Goal: Transaction & Acquisition: Book appointment/travel/reservation

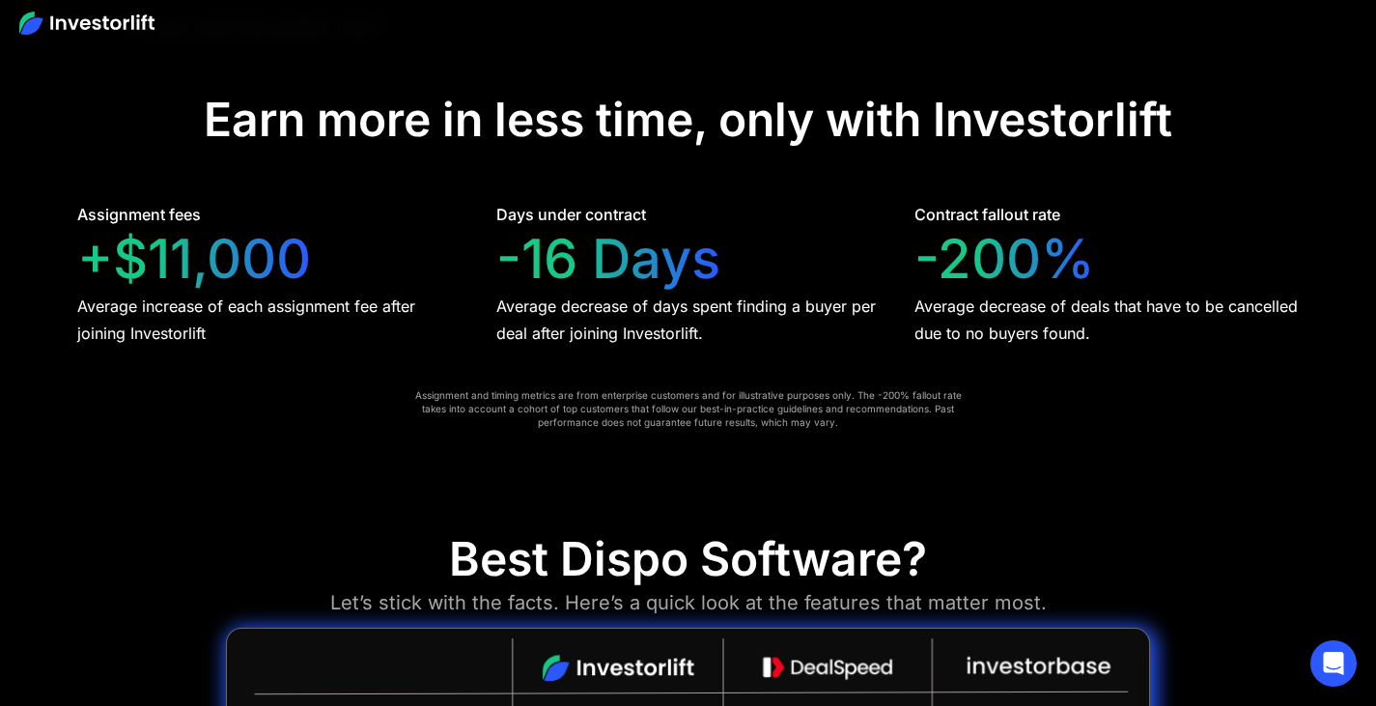
scroll to position [3826, 0]
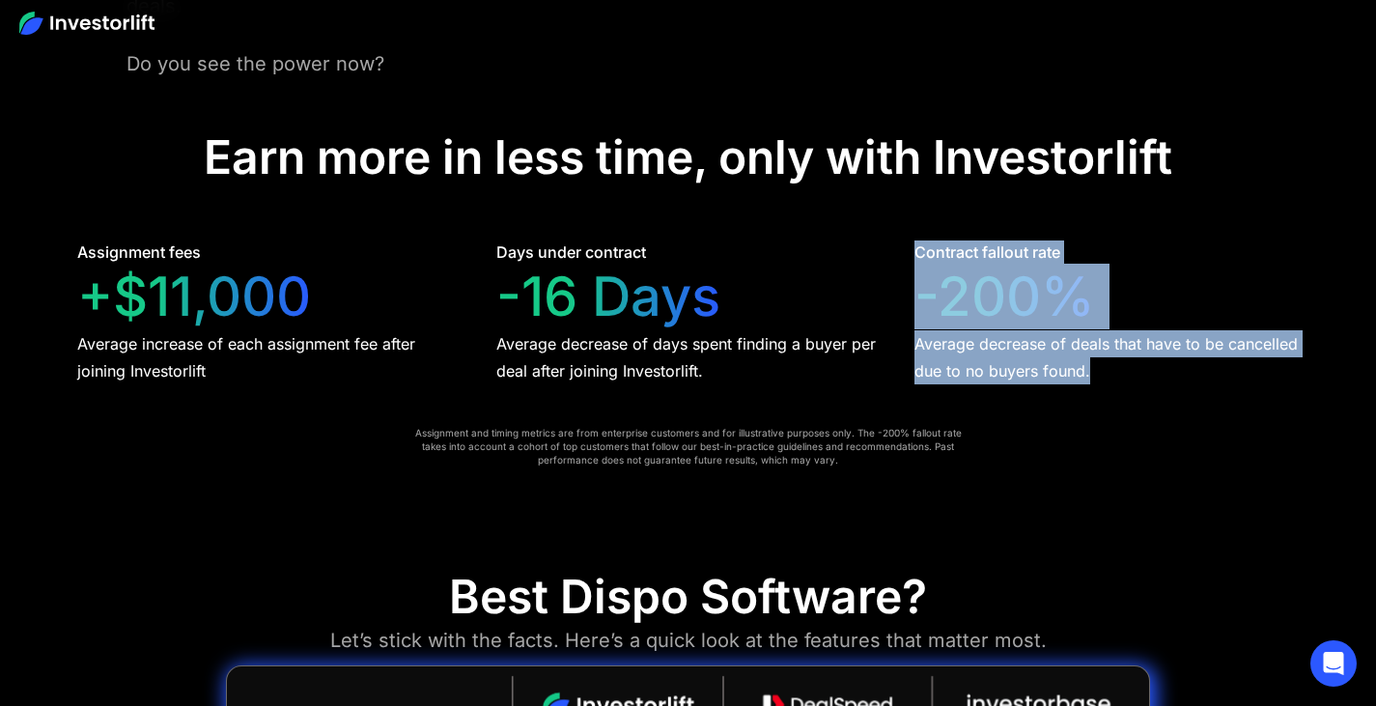
drag, startPoint x: 1113, startPoint y: 380, endPoint x: 916, endPoint y: 245, distance: 238.4
click at [916, 245] on div "Contract fallout rate -200% Average decrease of deals that have to be cancelled…" at bounding box center [1107, 313] width 384 height 144
click at [916, 245] on div "Contract fallout rate" at bounding box center [988, 252] width 146 height 23
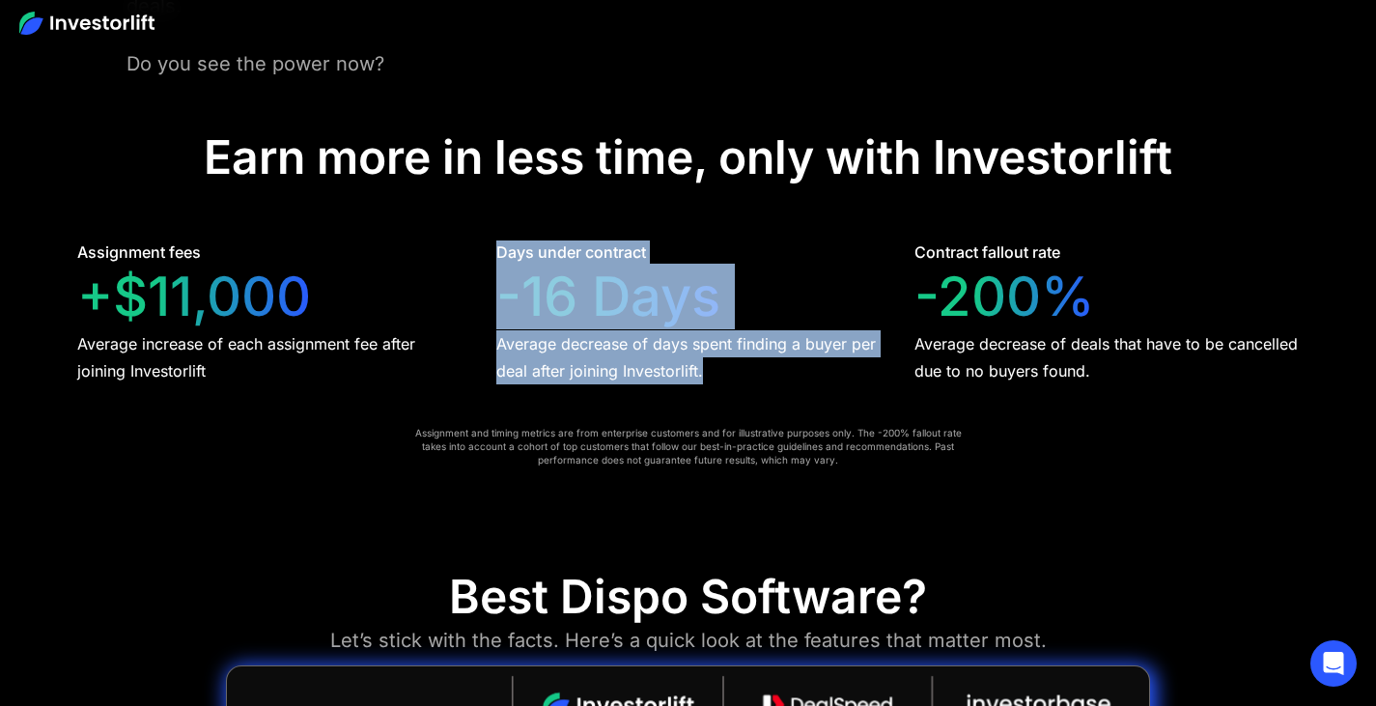
drag, startPoint x: 731, startPoint y: 368, endPoint x: 484, endPoint y: 258, distance: 270.7
click at [484, 258] on div "Assignment fees +$11,000 Average increase of each assignment fee after joining …" at bounding box center [688, 313] width 1222 height 144
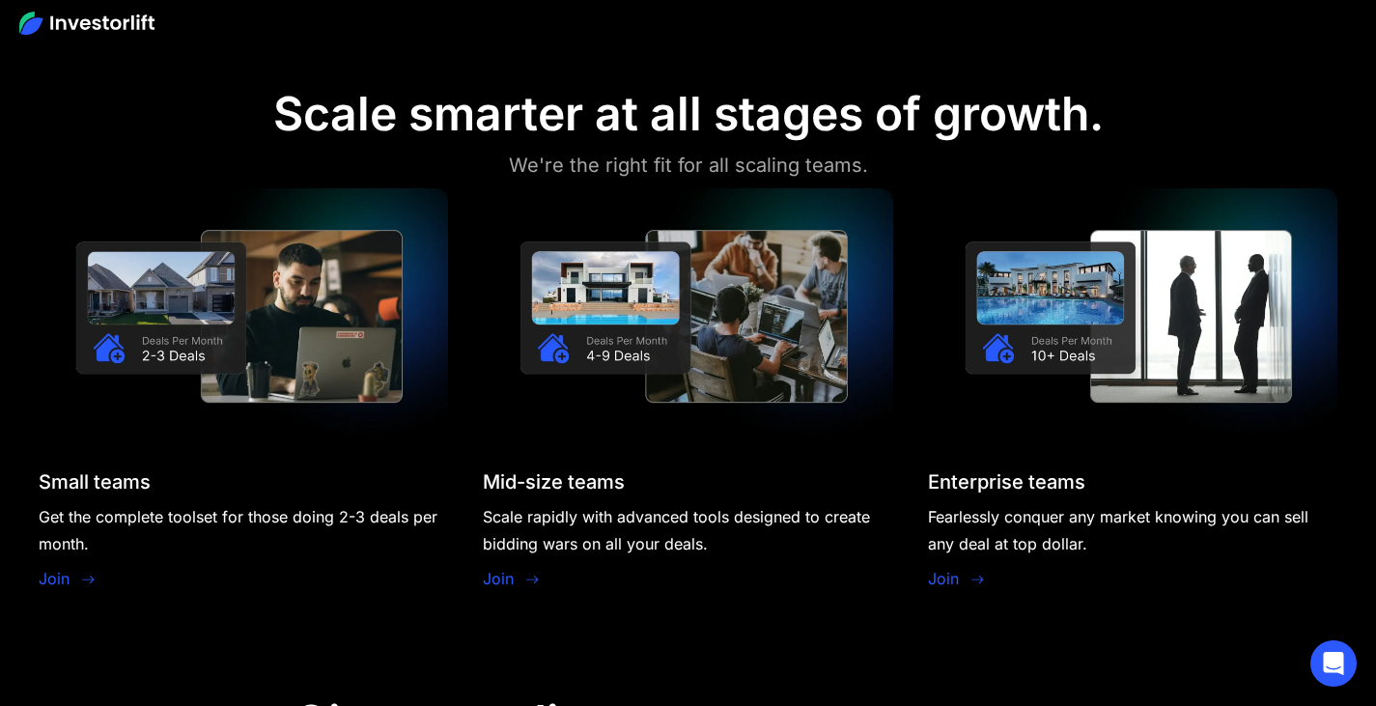
scroll to position [1610, 0]
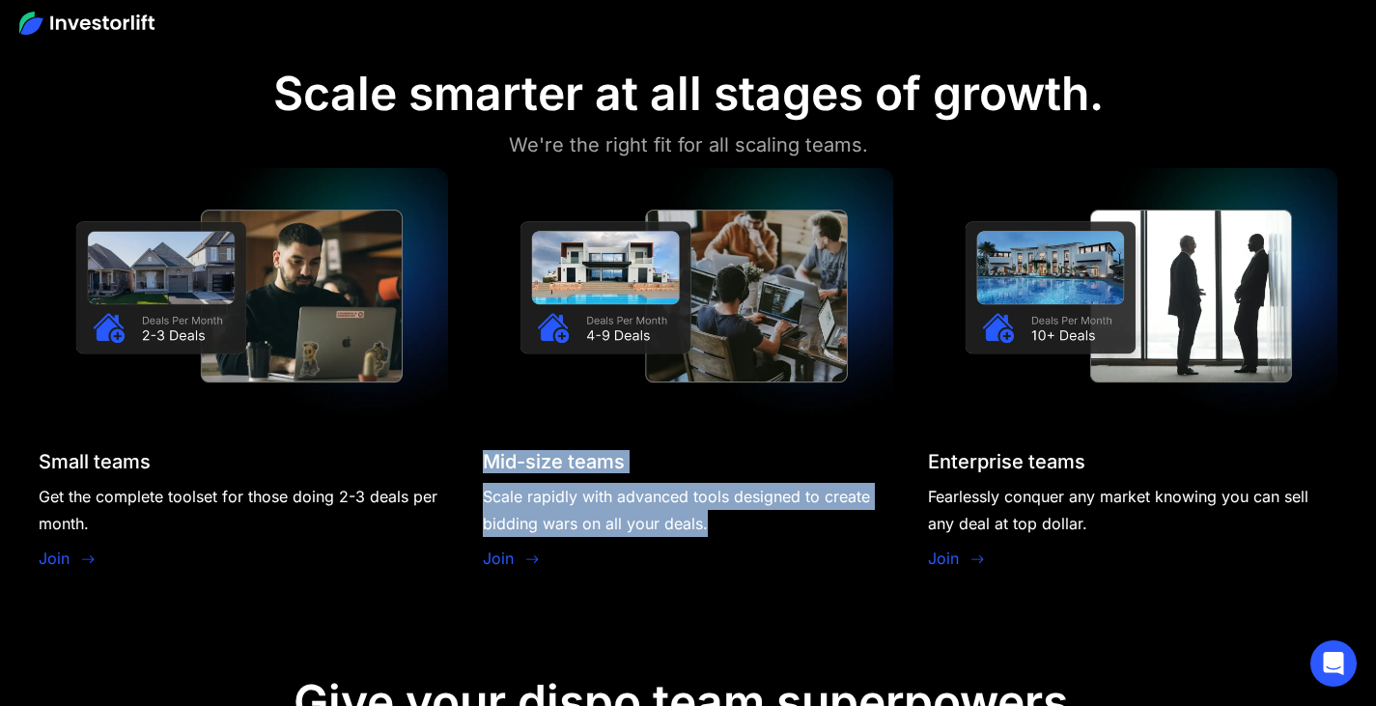
drag, startPoint x: 735, startPoint y: 533, endPoint x: 478, endPoint y: 468, distance: 265.0
click at [478, 468] on div "Small teams Get the complete toolset for those doing 2-3 deals per month. Join …" at bounding box center [688, 371] width 1299 height 406
drag, startPoint x: 478, startPoint y: 468, endPoint x: 765, endPoint y: 555, distance: 299.8
click at [765, 555] on div "Small teams Get the complete toolset for those doing 2-3 deals per month. Join …" at bounding box center [688, 371] width 1299 height 406
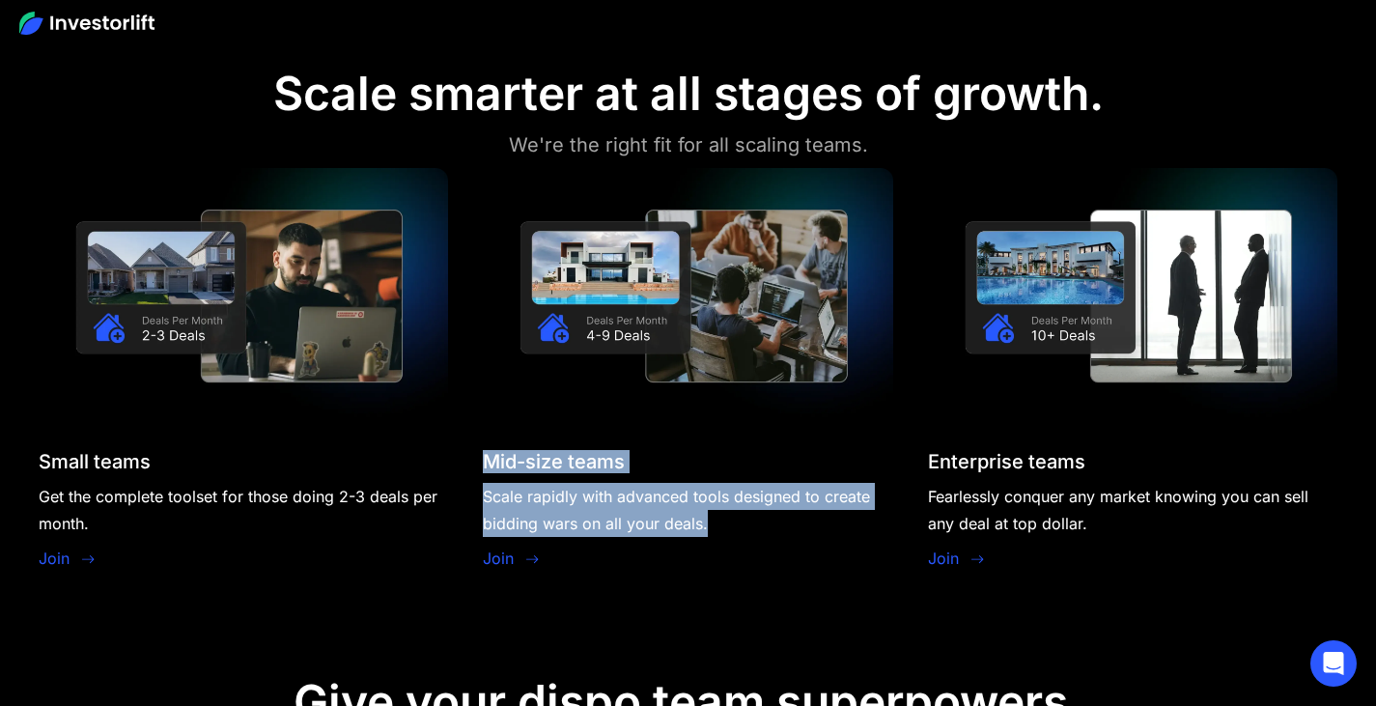
click at [765, 555] on div "Mid-size teams Scale rapidly with advanced tools designed to create bidding war…" at bounding box center [688, 512] width 410 height 124
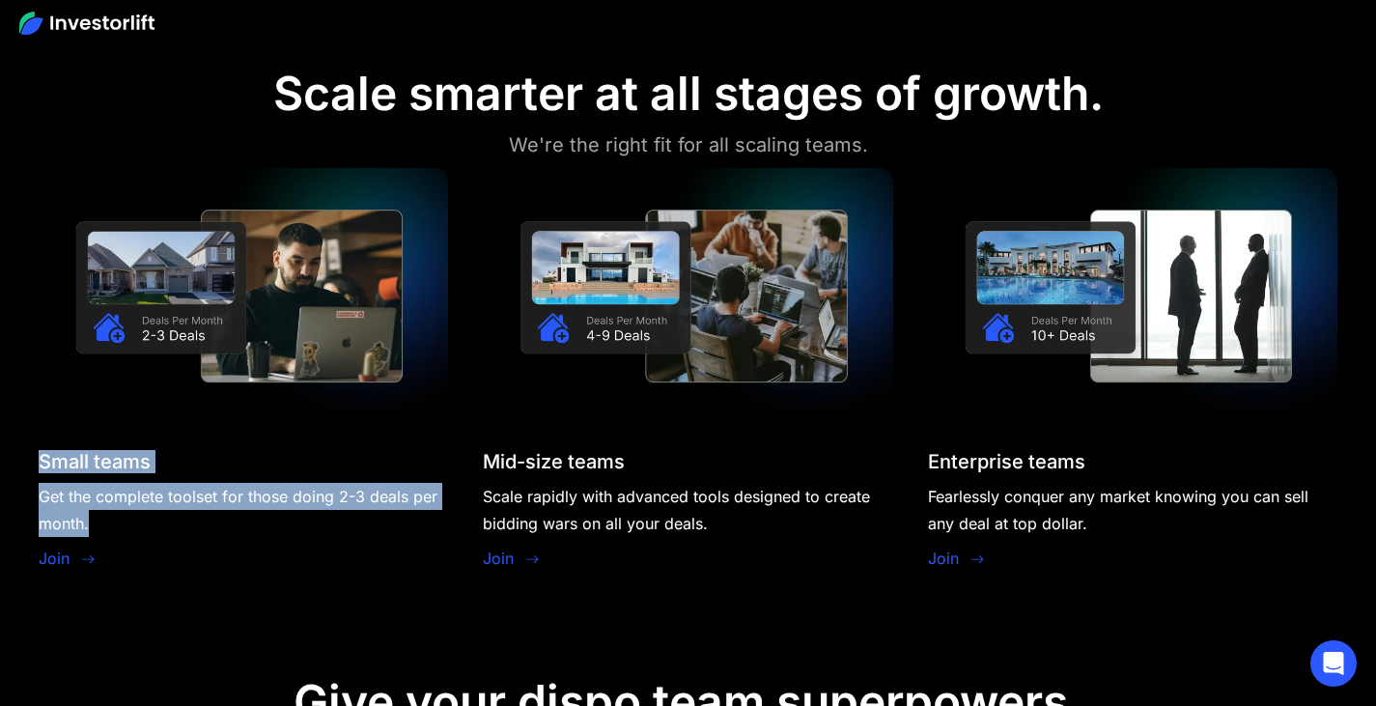
drag, startPoint x: 184, startPoint y: 524, endPoint x: 34, endPoint y: 463, distance: 162.0
click at [34, 463] on section "Scale smarter at all stages of growth. We're the right fit for all scaling team…" at bounding box center [688, 323] width 1376 height 609
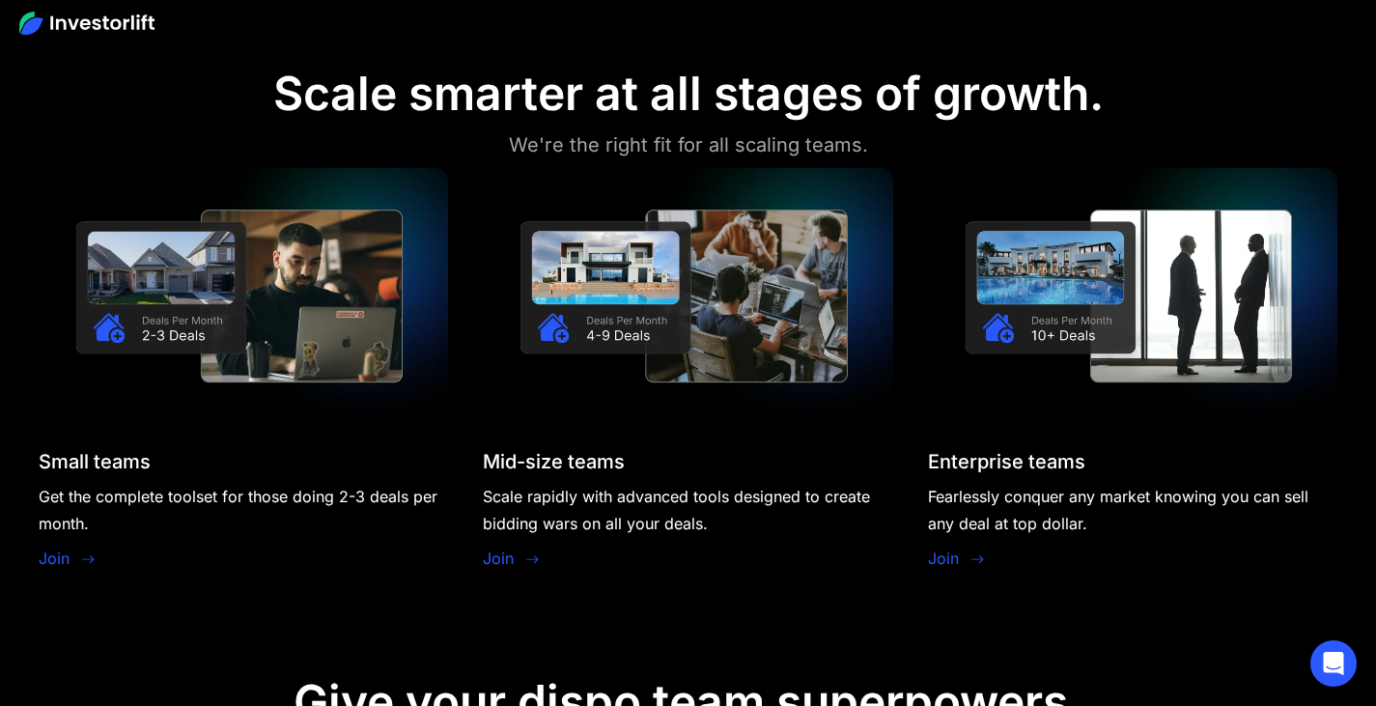
click at [69, 558] on link "Join" at bounding box center [54, 558] width 31 height 23
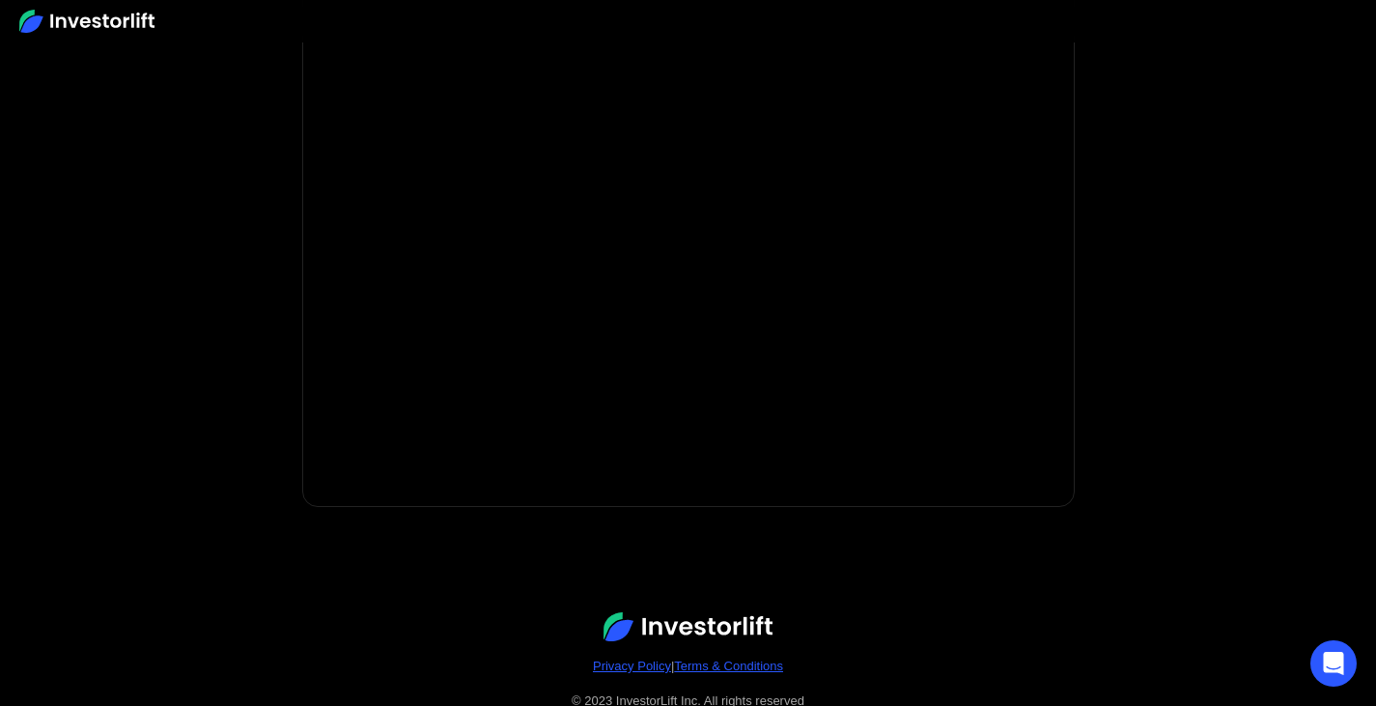
scroll to position [450, 0]
